Goal: Information Seeking & Learning: Learn about a topic

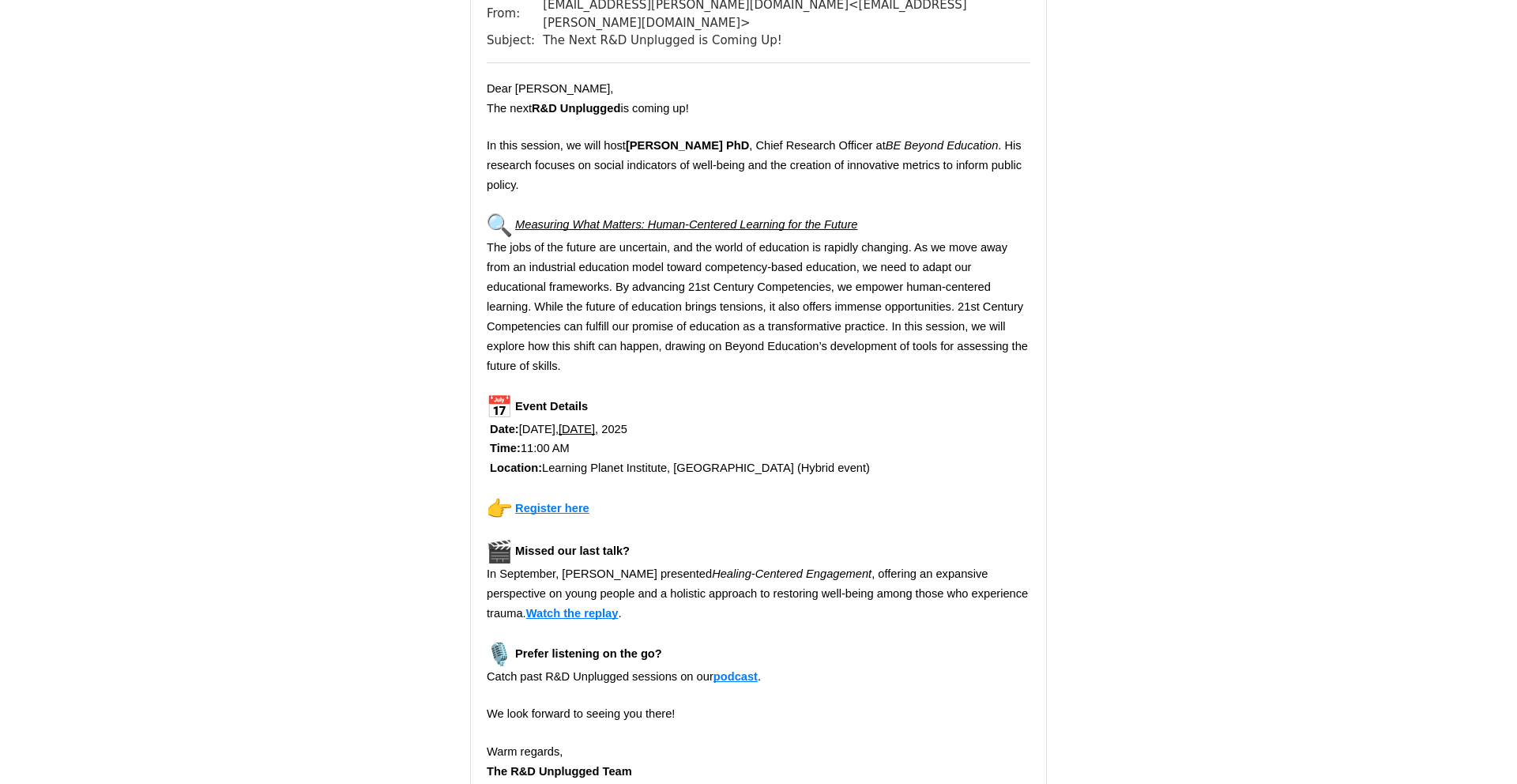
scroll to position [189, 0]
click at [539, 508] on span "Register here" at bounding box center [552, 506] width 74 height 13
click at [580, 610] on span "Watch the replay" at bounding box center [572, 611] width 92 height 13
click at [749, 675] on span "podcast" at bounding box center [735, 674] width 45 height 13
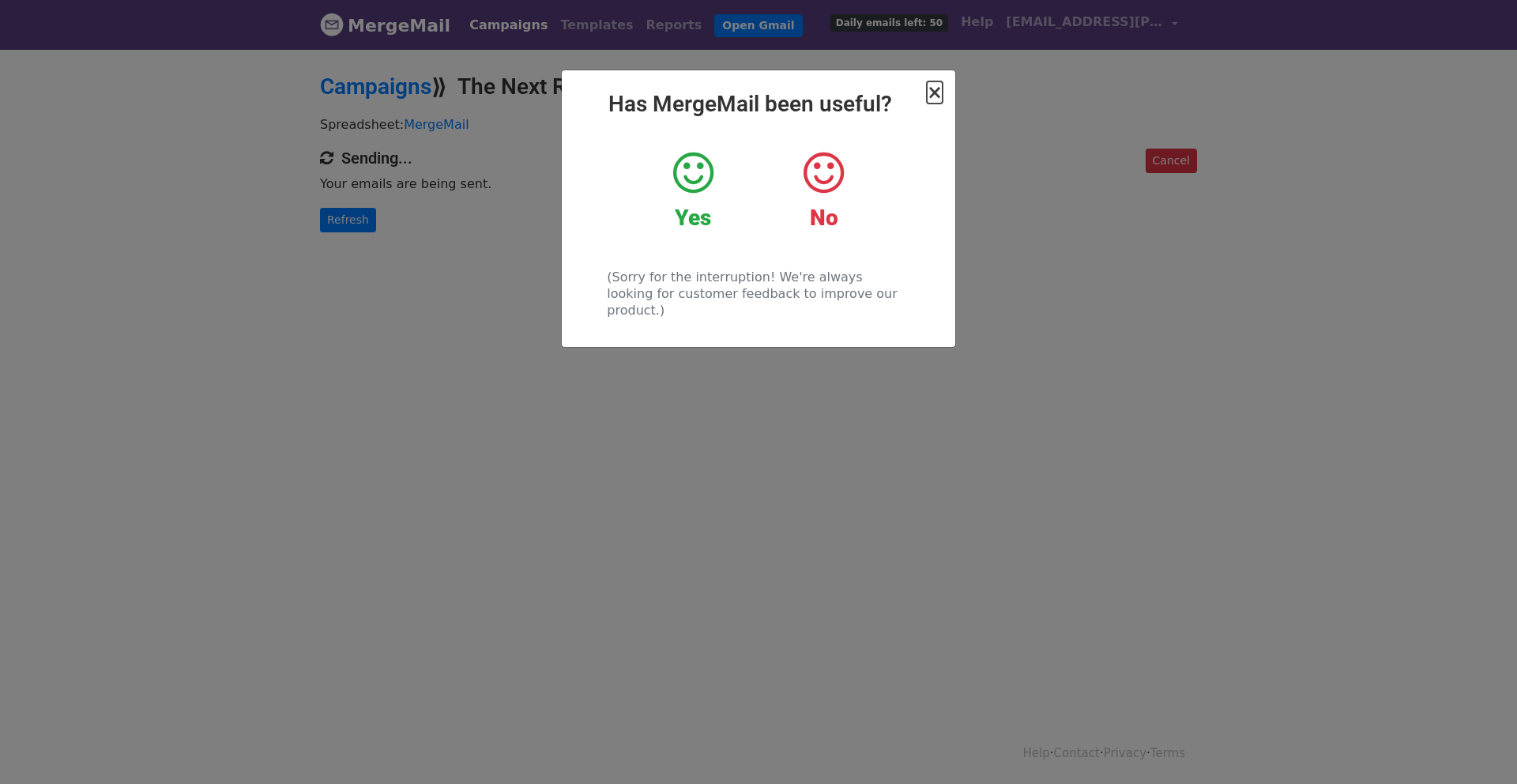
click at [942, 91] on span "×" at bounding box center [935, 92] width 16 height 22
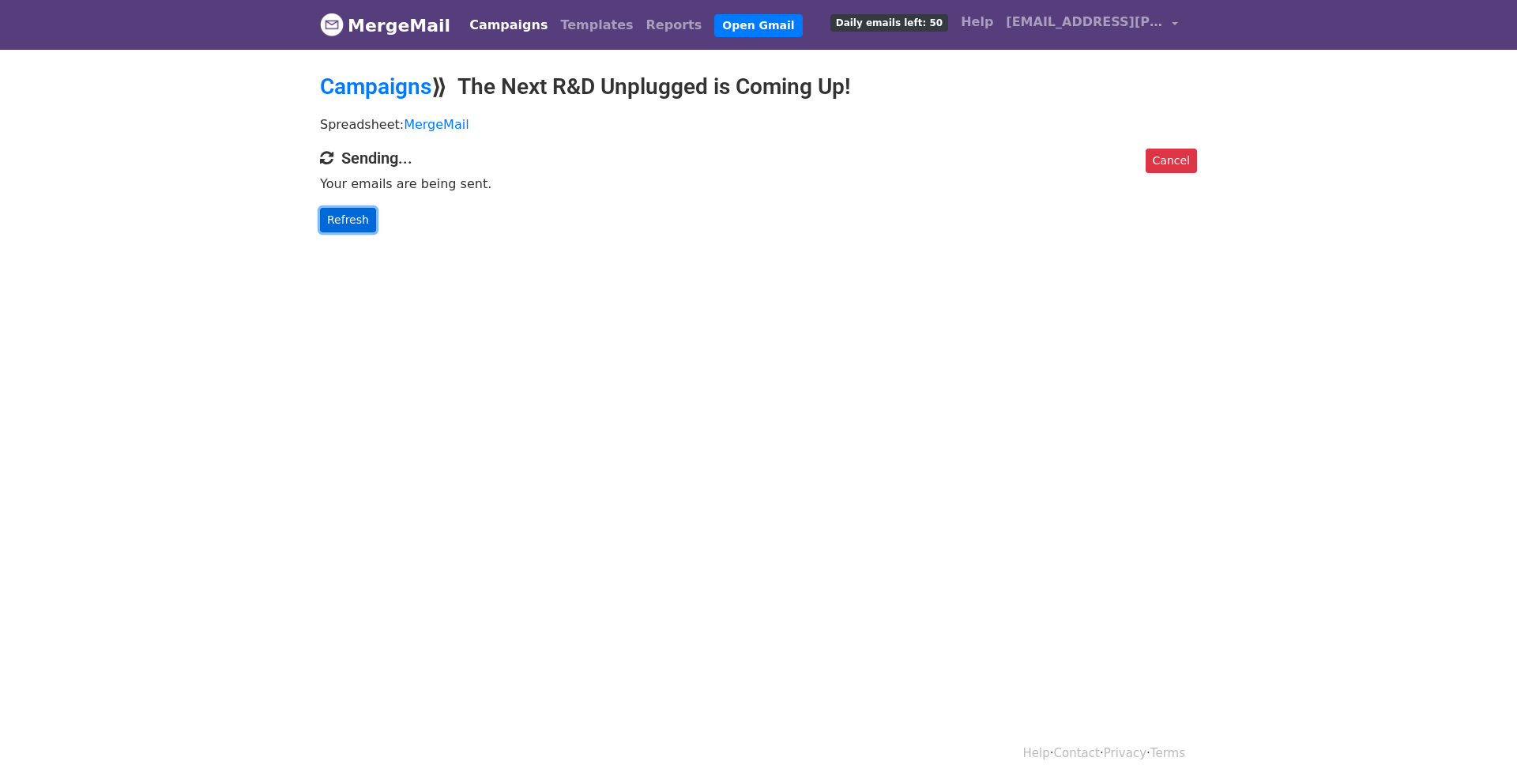
click at [350, 215] on link "Refresh" at bounding box center [348, 219] width 56 height 24
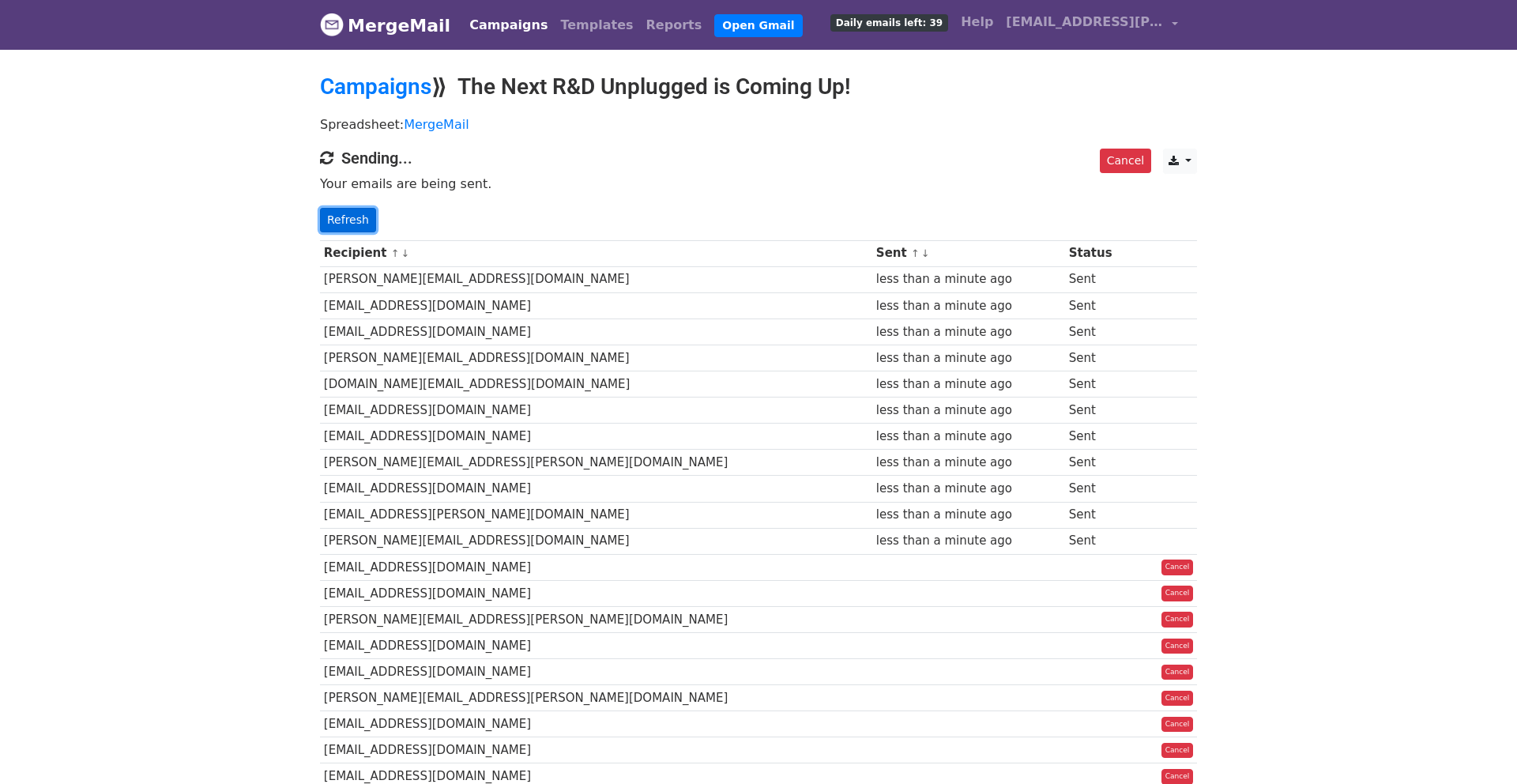
click at [347, 218] on link "Refresh" at bounding box center [348, 219] width 56 height 24
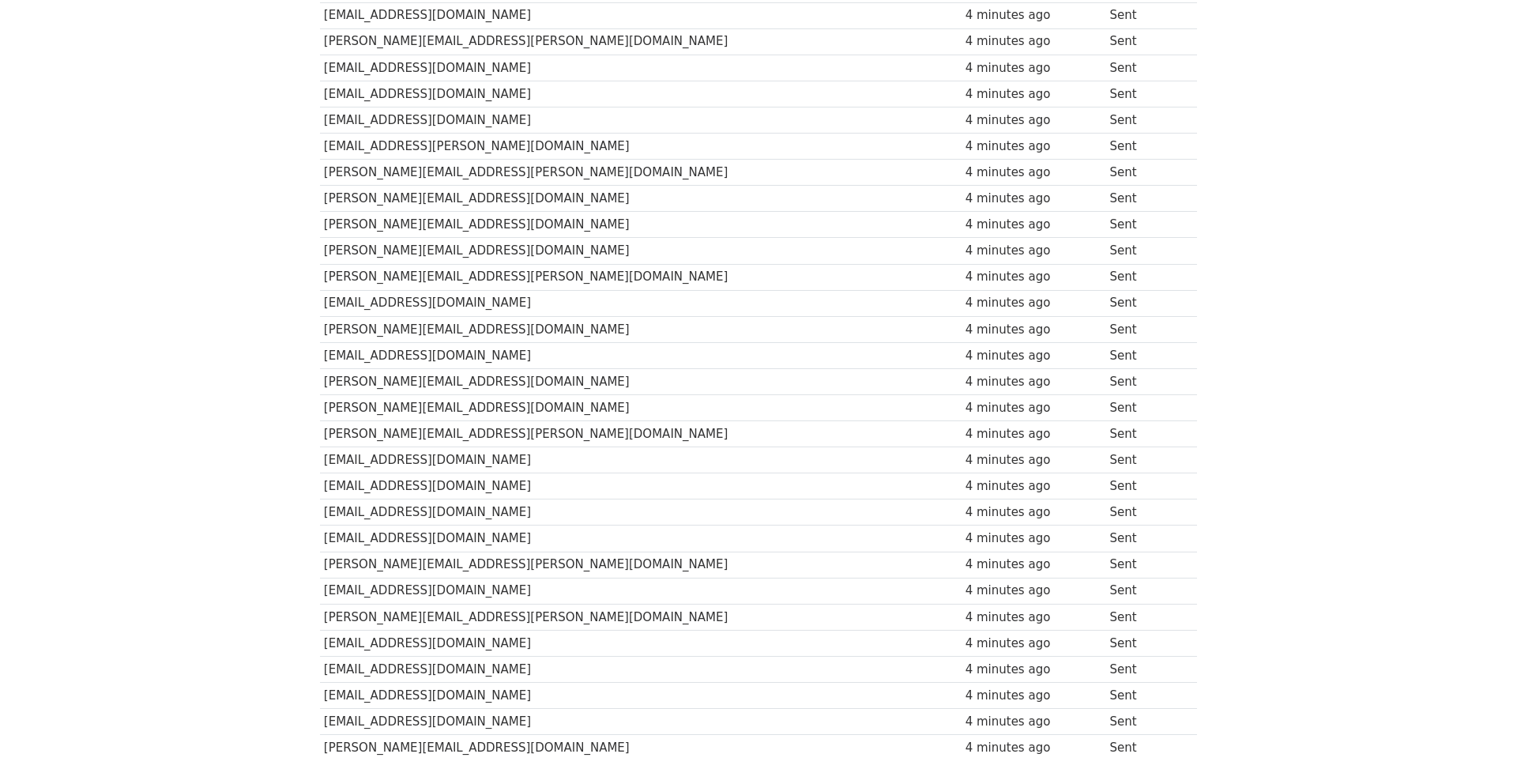
scroll to position [771, 0]
